Goal: Register for event/course

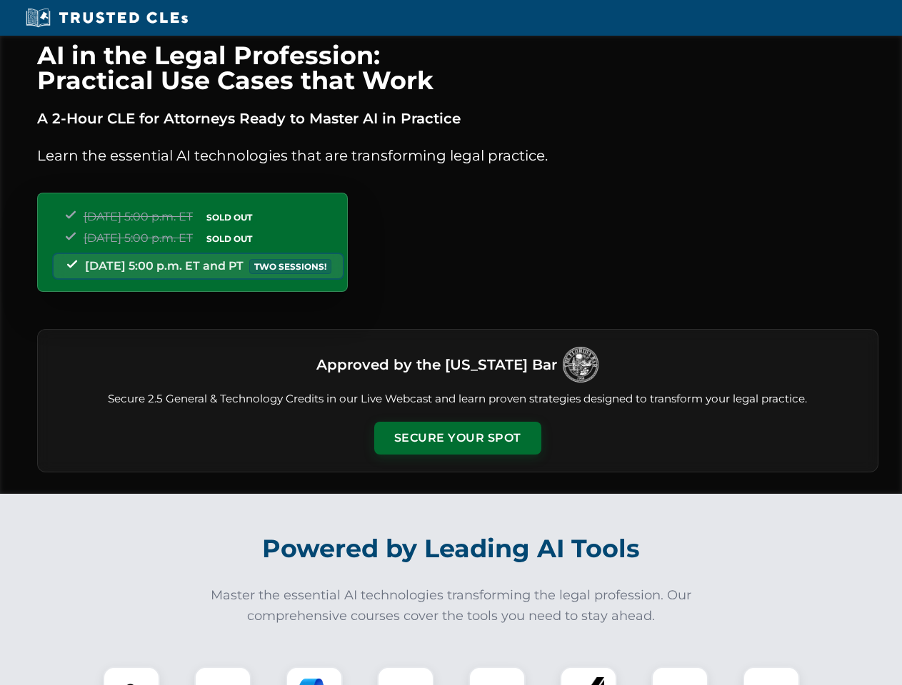
click at [457, 438] on button "Secure Your Spot" at bounding box center [457, 438] width 167 height 33
click at [131, 676] on img at bounding box center [131, 695] width 41 height 41
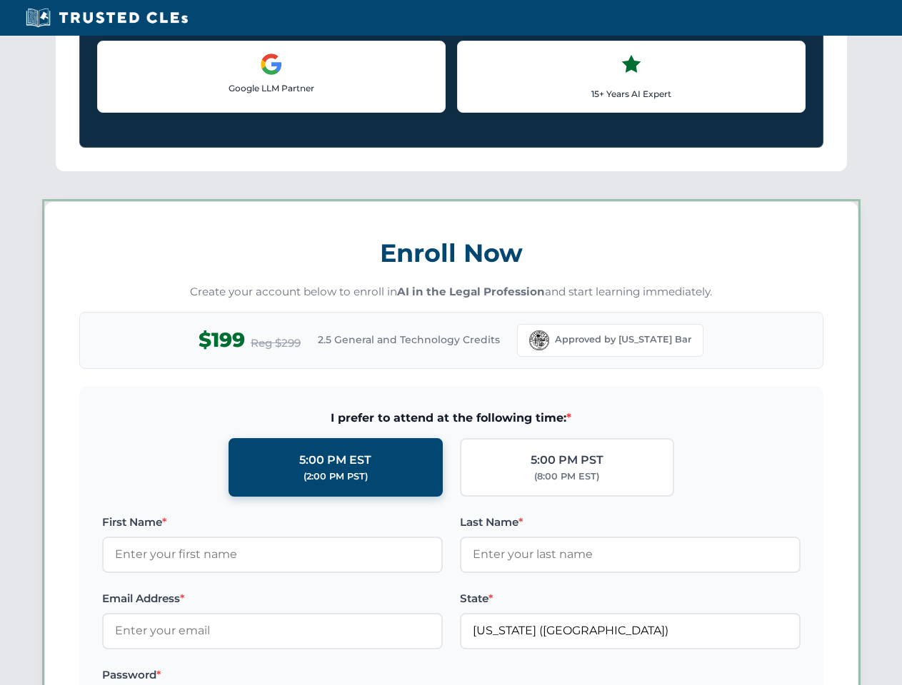
click at [314, 676] on label "Password *" at bounding box center [272, 675] width 341 height 17
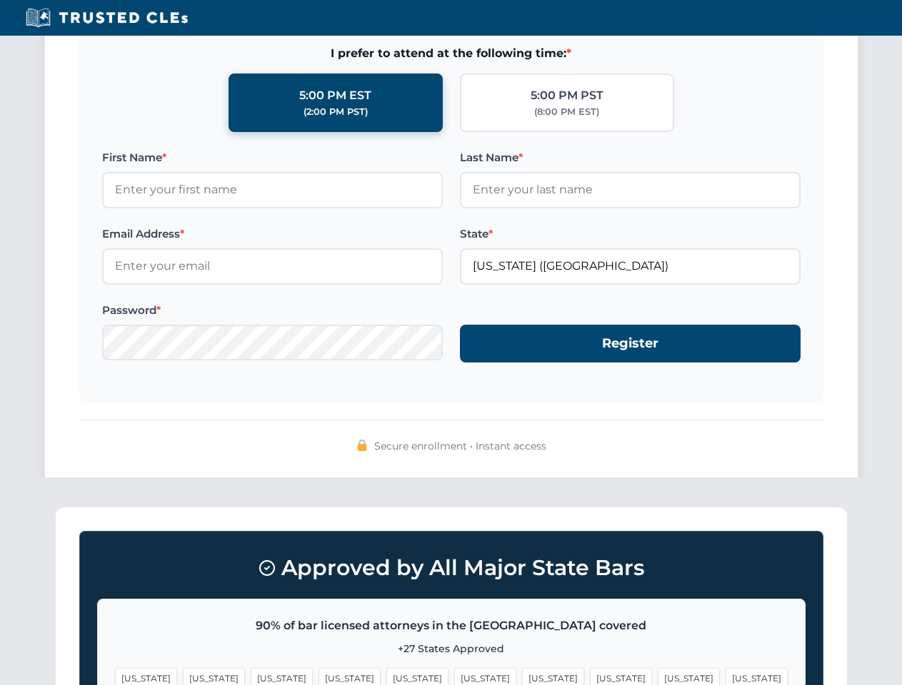
click at [658, 676] on span "[US_STATE]" at bounding box center [689, 678] width 62 height 21
